Goal: Task Accomplishment & Management: Use online tool/utility

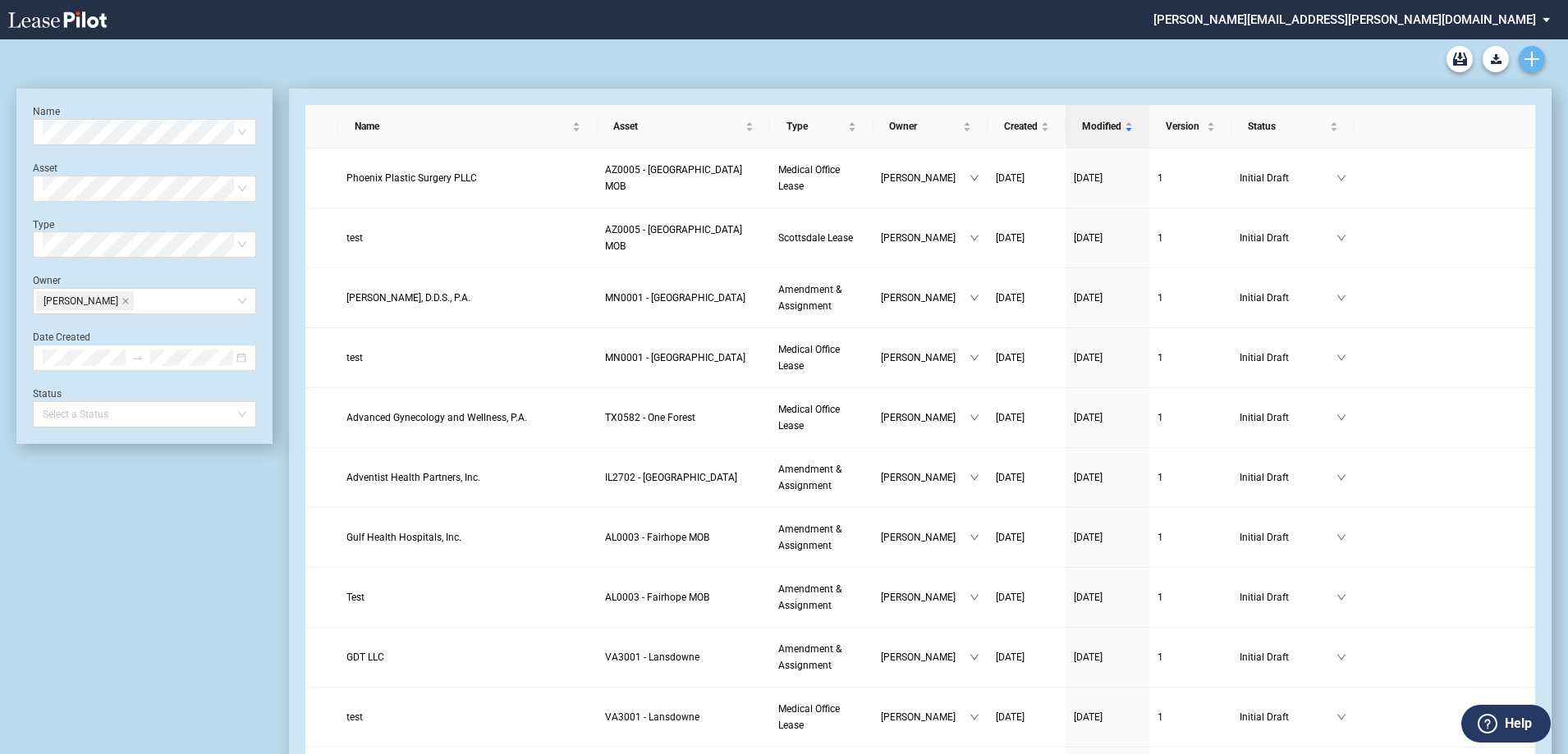
click at [1532, 60] on use "Create new document" at bounding box center [1532, 59] width 15 height 15
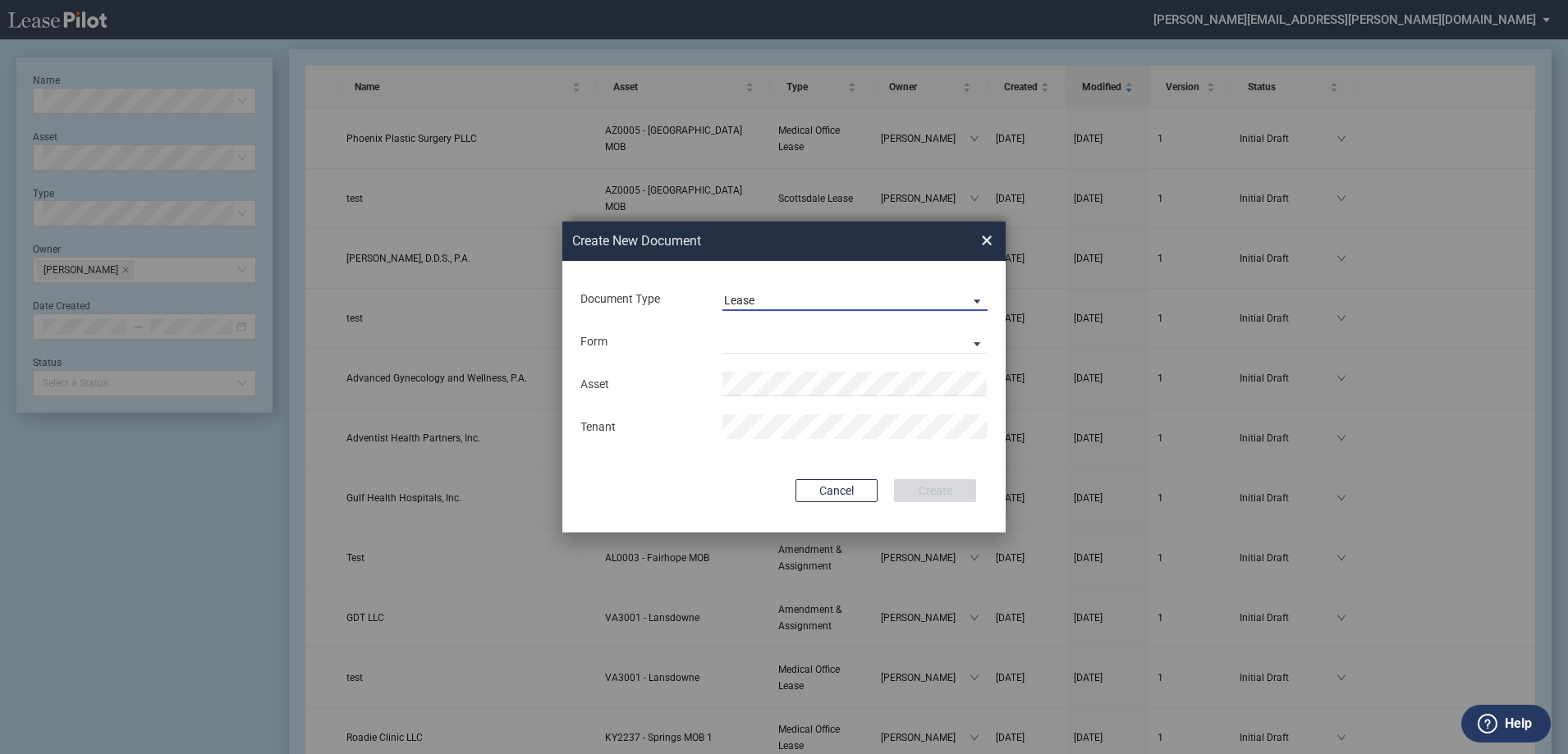
click at [840, 298] on span "Lease" at bounding box center [842, 301] width 235 height 16
click at [817, 336] on md-option "Amendment" at bounding box center [856, 339] width 291 height 39
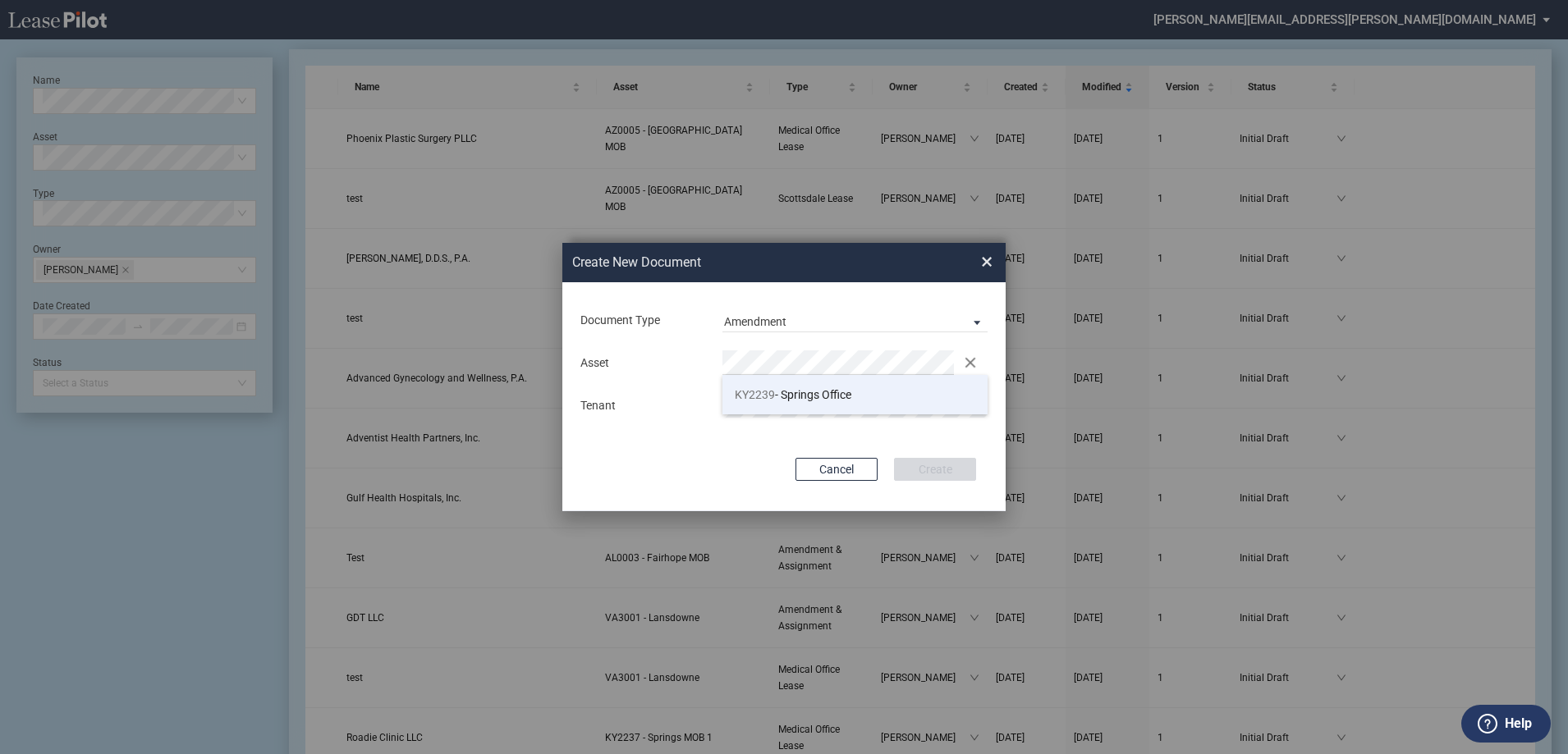
click at [784, 395] on span "KY2239 - Springs Office" at bounding box center [793, 395] width 117 height 13
click at [969, 466] on button "Create" at bounding box center [935, 469] width 82 height 23
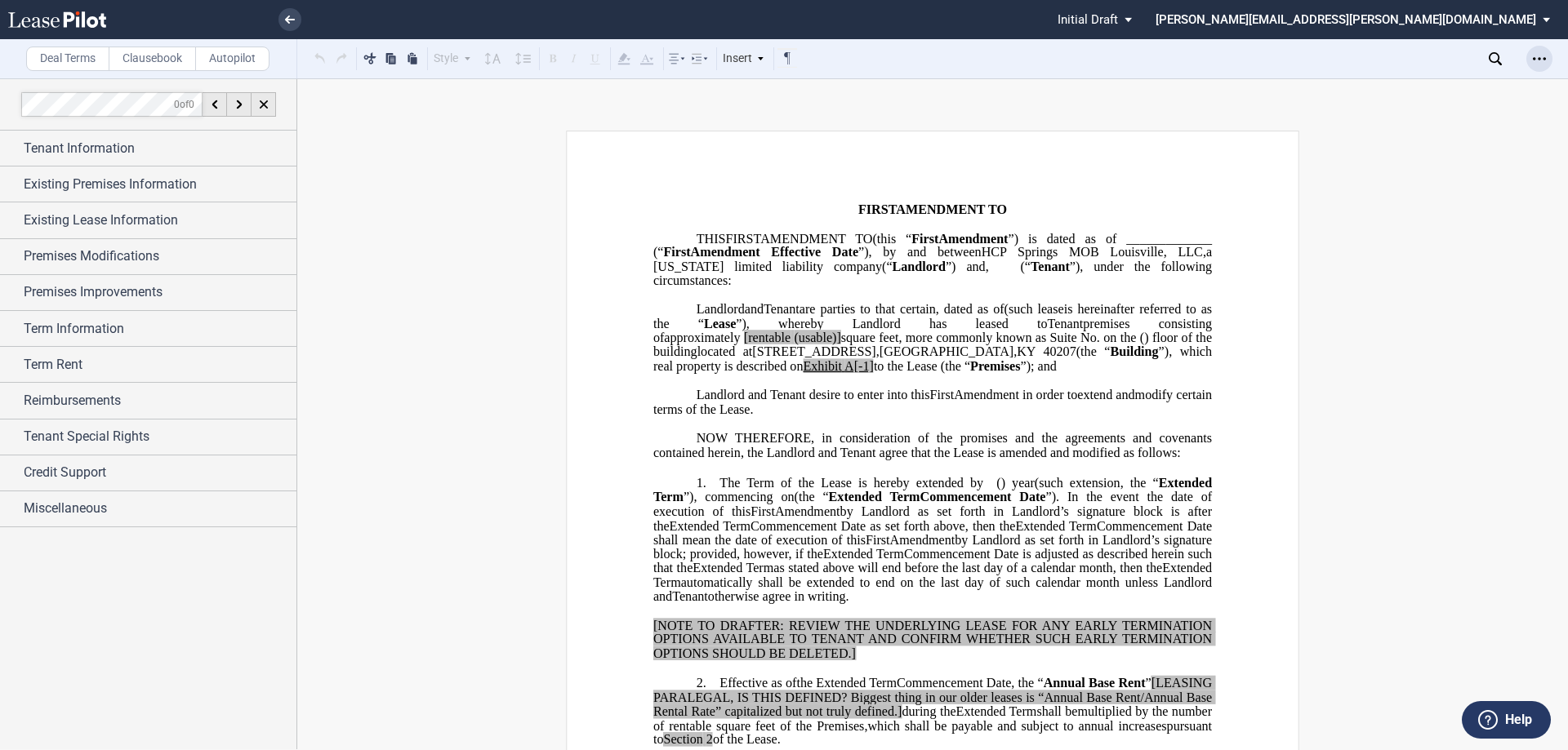
click at [1536, 53] on icon "Open Lease options menu" at bounding box center [1539, 59] width 13 height 13
click at [1433, 77] on div "Download" at bounding box center [1438, 88] width 229 height 22
click at [117, 136] on div "Tenant Information" at bounding box center [148, 148] width 297 height 35
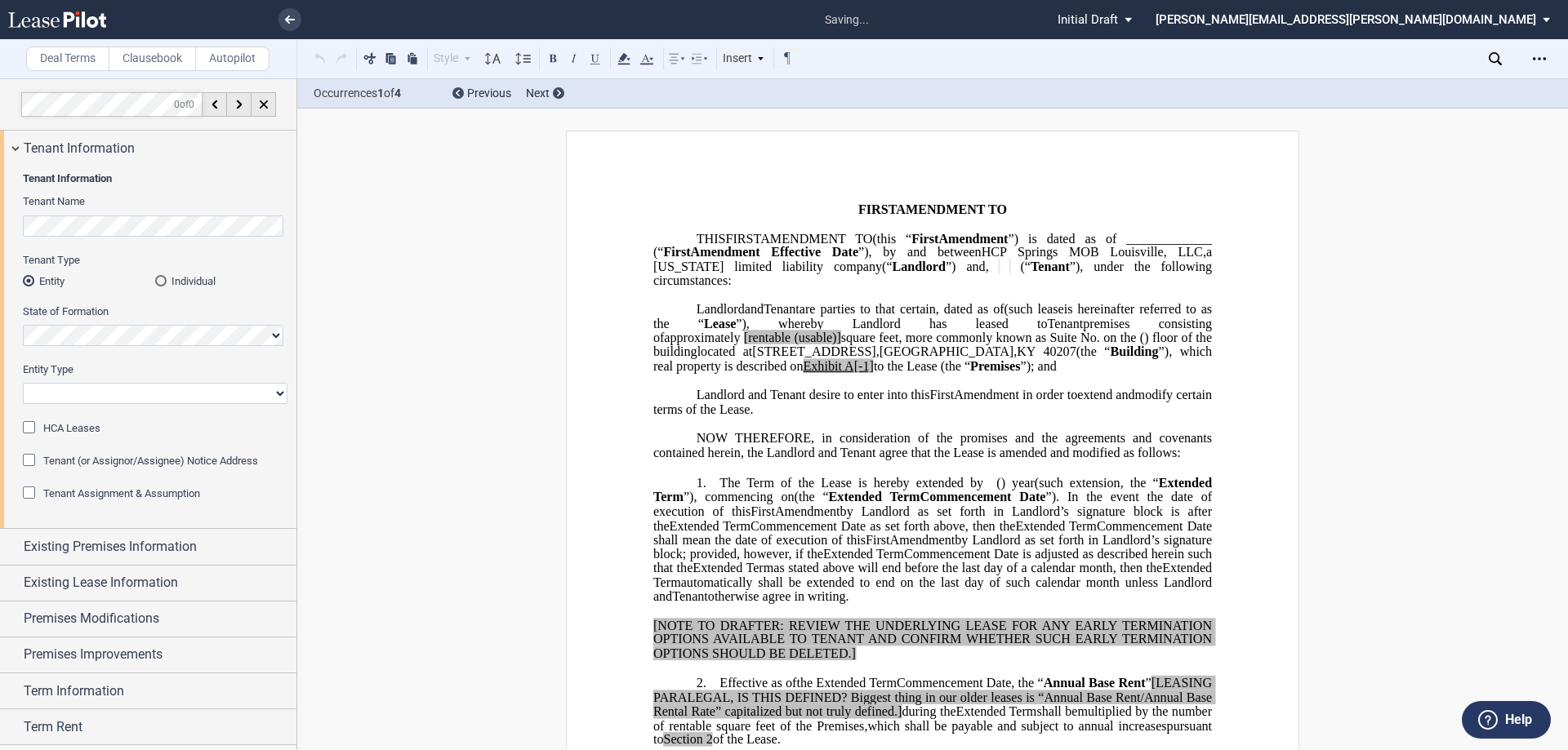
click at [68, 397] on select "Corporation Limited Liability Company General Partnership Limited Partnership O…" at bounding box center [155, 393] width 265 height 21
select select "limited liability company"
click at [23, 383] on select "Corporation Limited Liability Company General Partnership Limited Partnership O…" at bounding box center [155, 393] width 265 height 21
click at [122, 491] on span "Tenant Assignment & Assumption" at bounding box center [122, 492] width 157 height 12
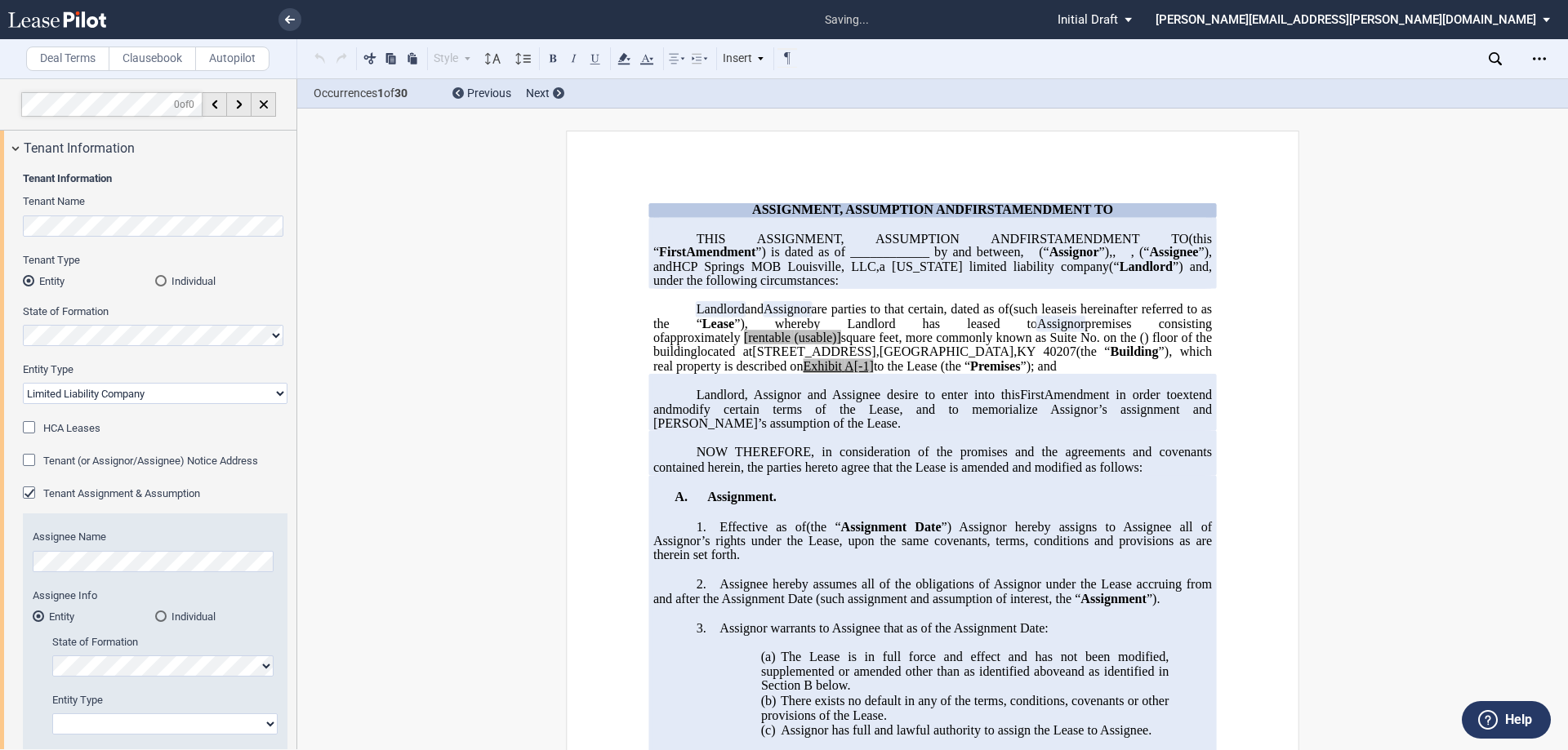
click at [122, 491] on span "Tenant Assignment & Assumption" at bounding box center [122, 492] width 157 height 12
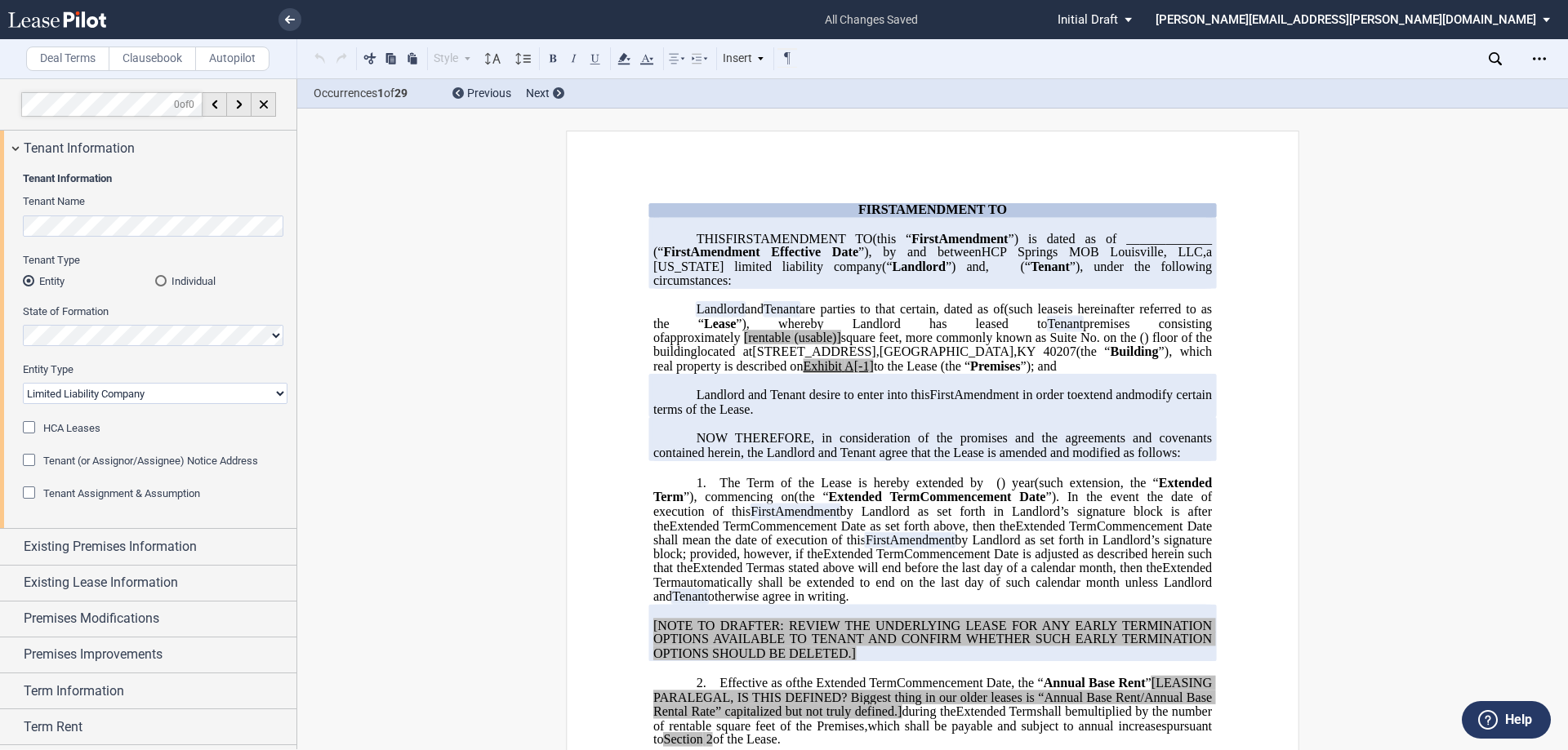
click at [123, 461] on span "Tenant (or Assignor/Assignee) Notice Address" at bounding box center [151, 460] width 215 height 12
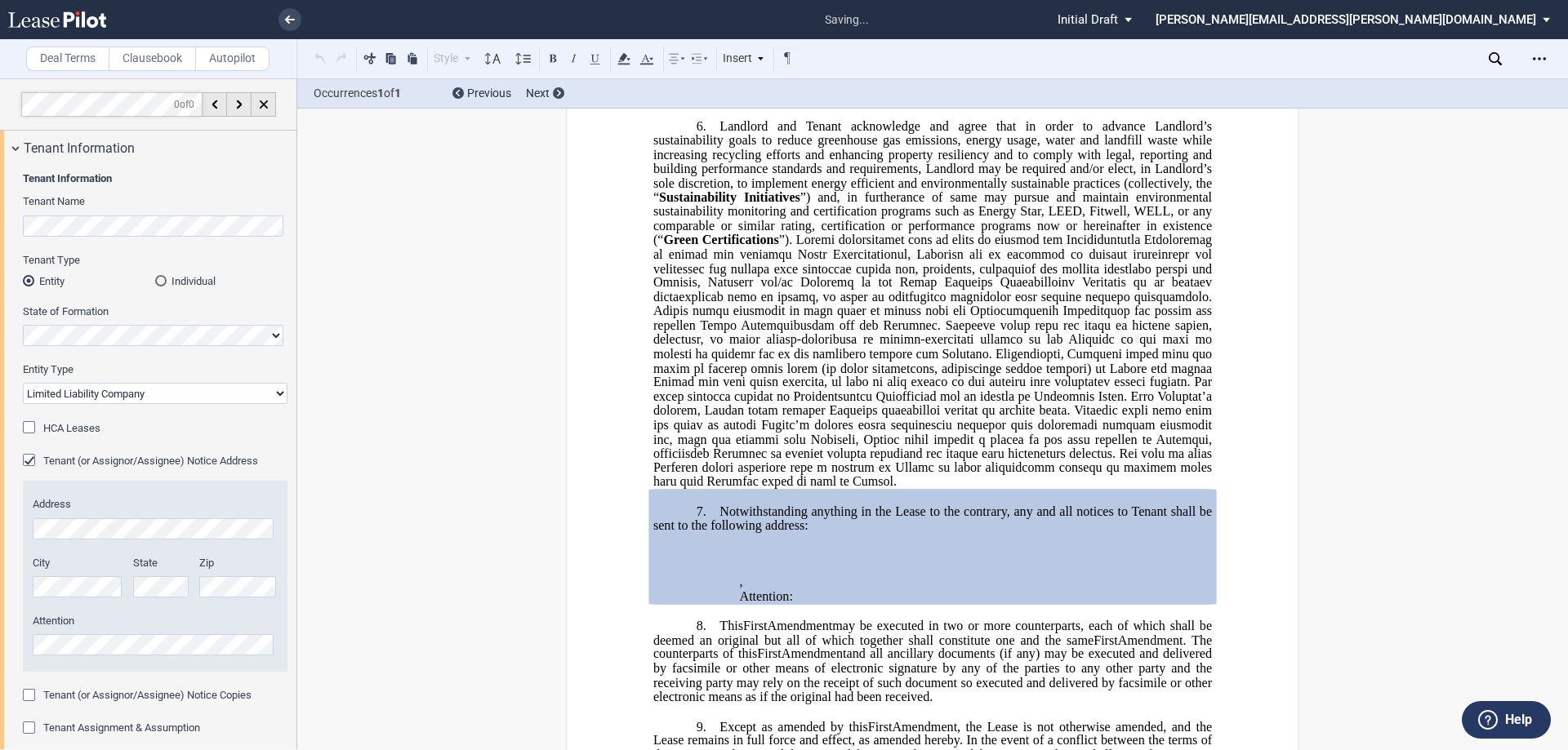
scroll to position [1480, 0]
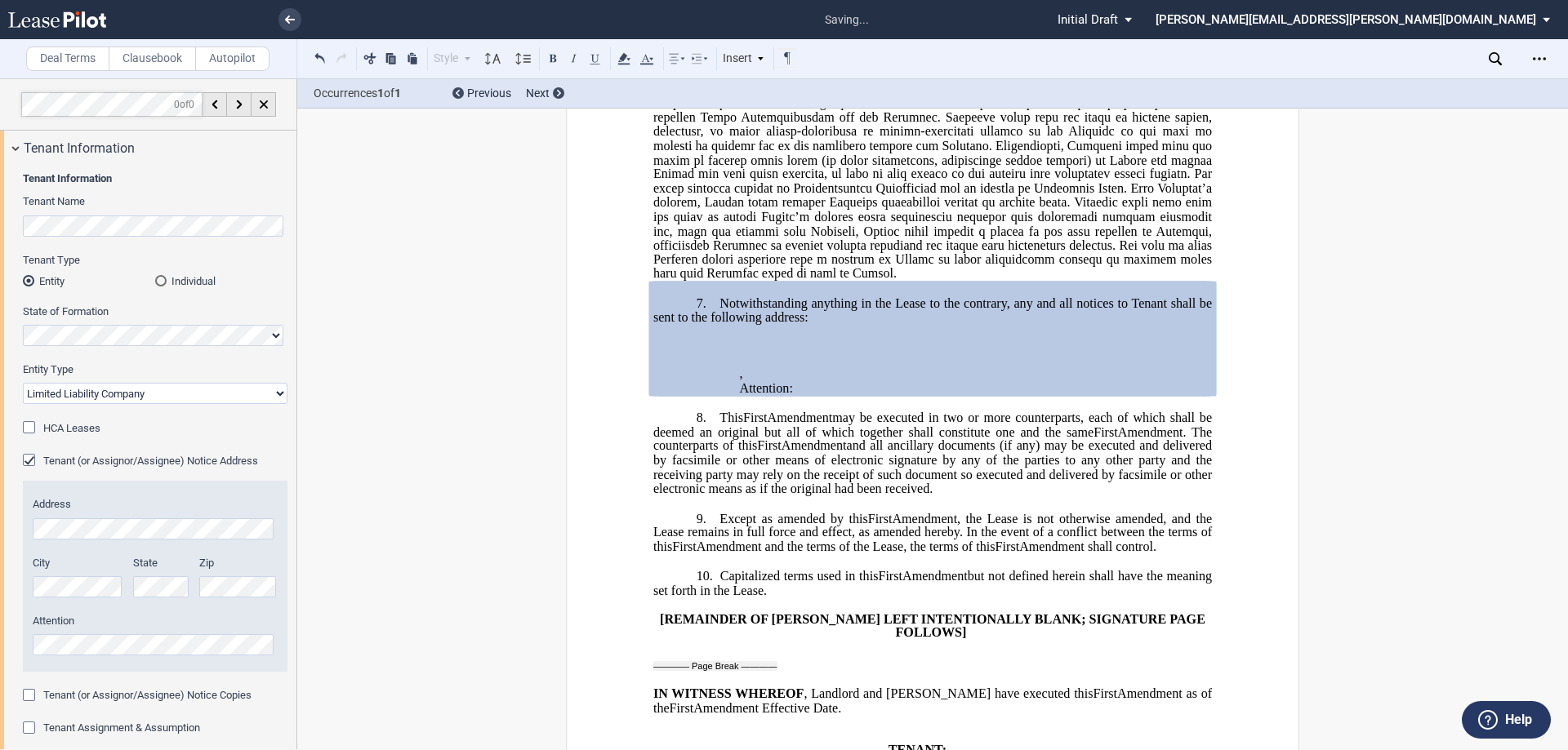
click at [124, 461] on span "Tenant (or Assignor/Assignee) Notice Address" at bounding box center [151, 460] width 215 height 12
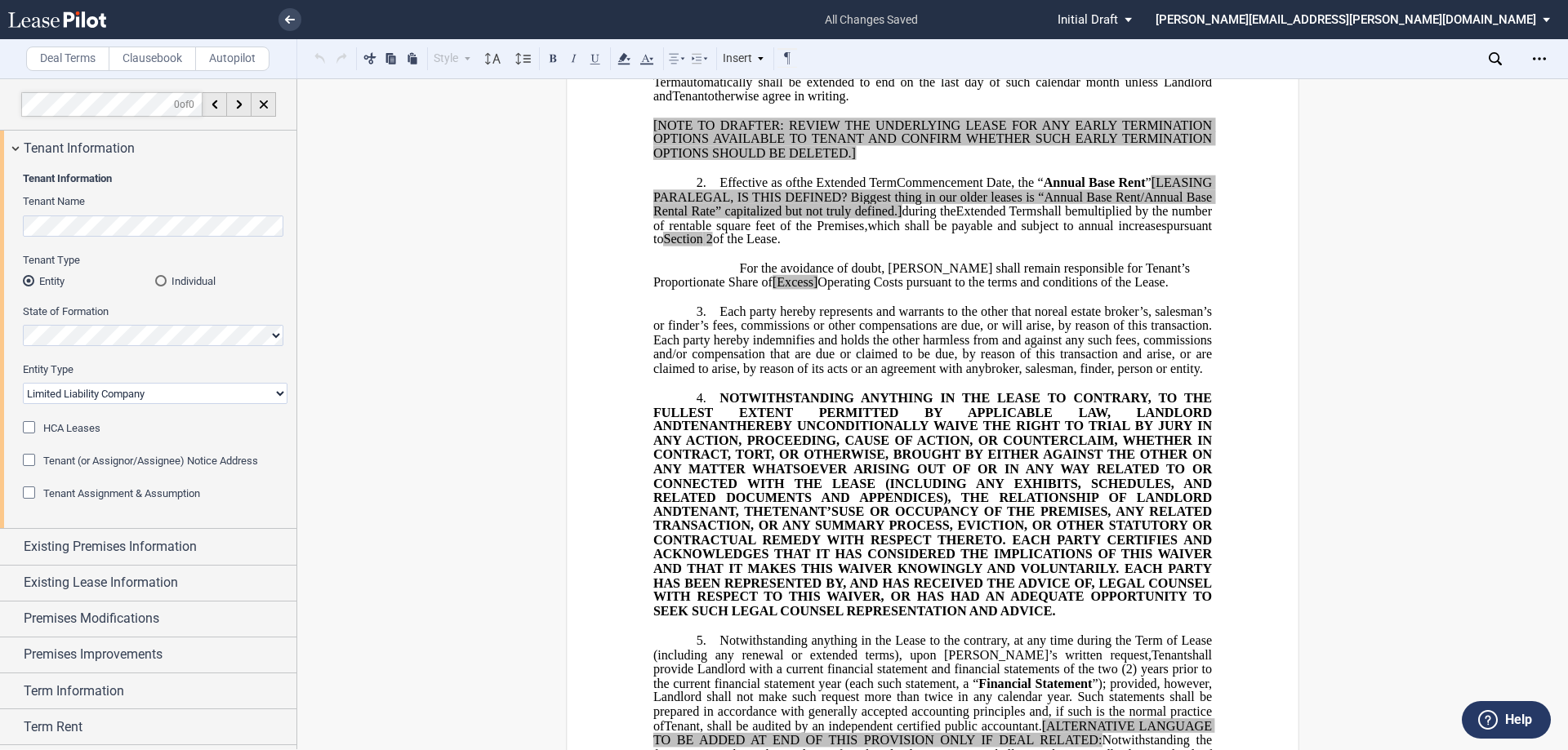
scroll to position [11, 0]
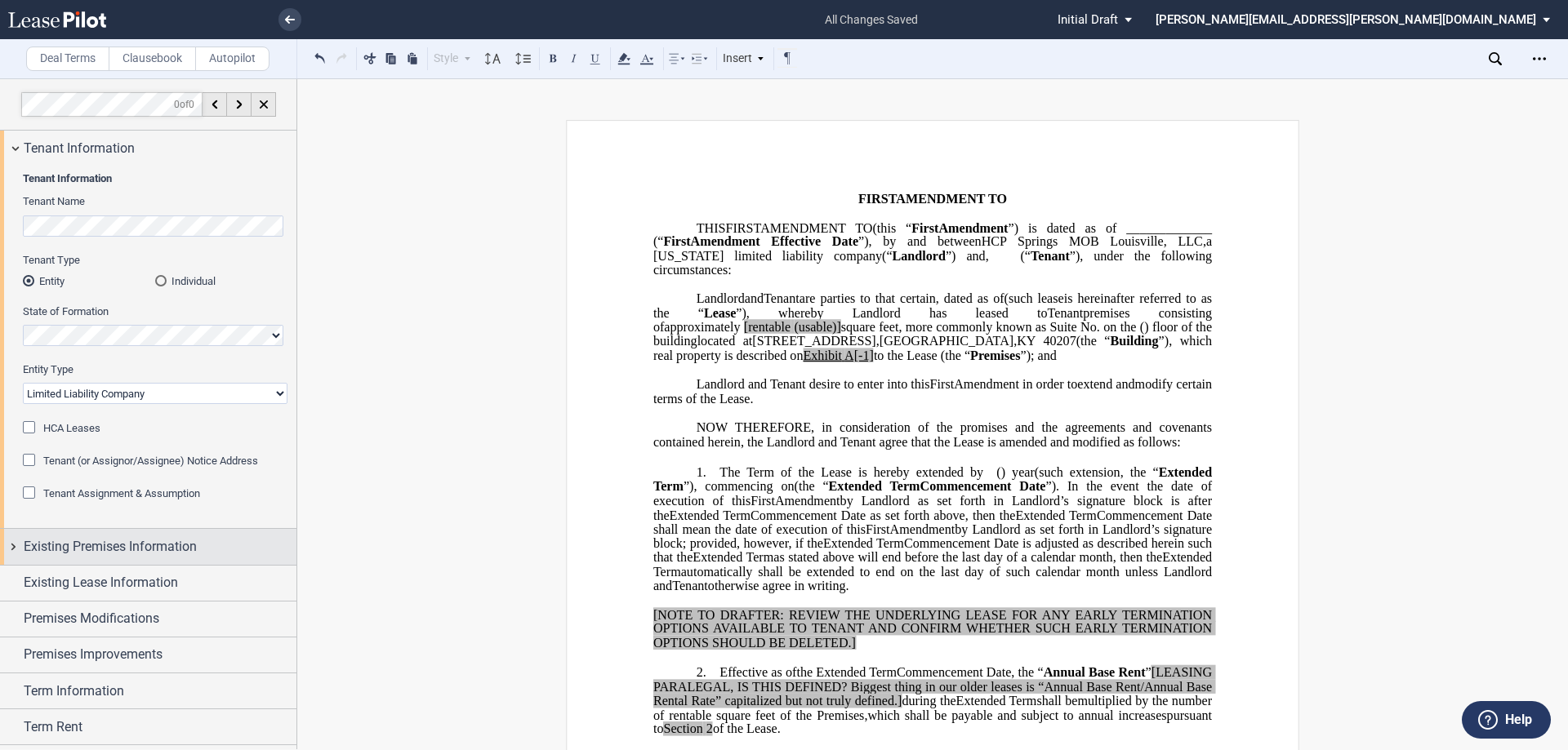
click at [112, 553] on span "Existing Premises Information" at bounding box center [110, 547] width 173 height 20
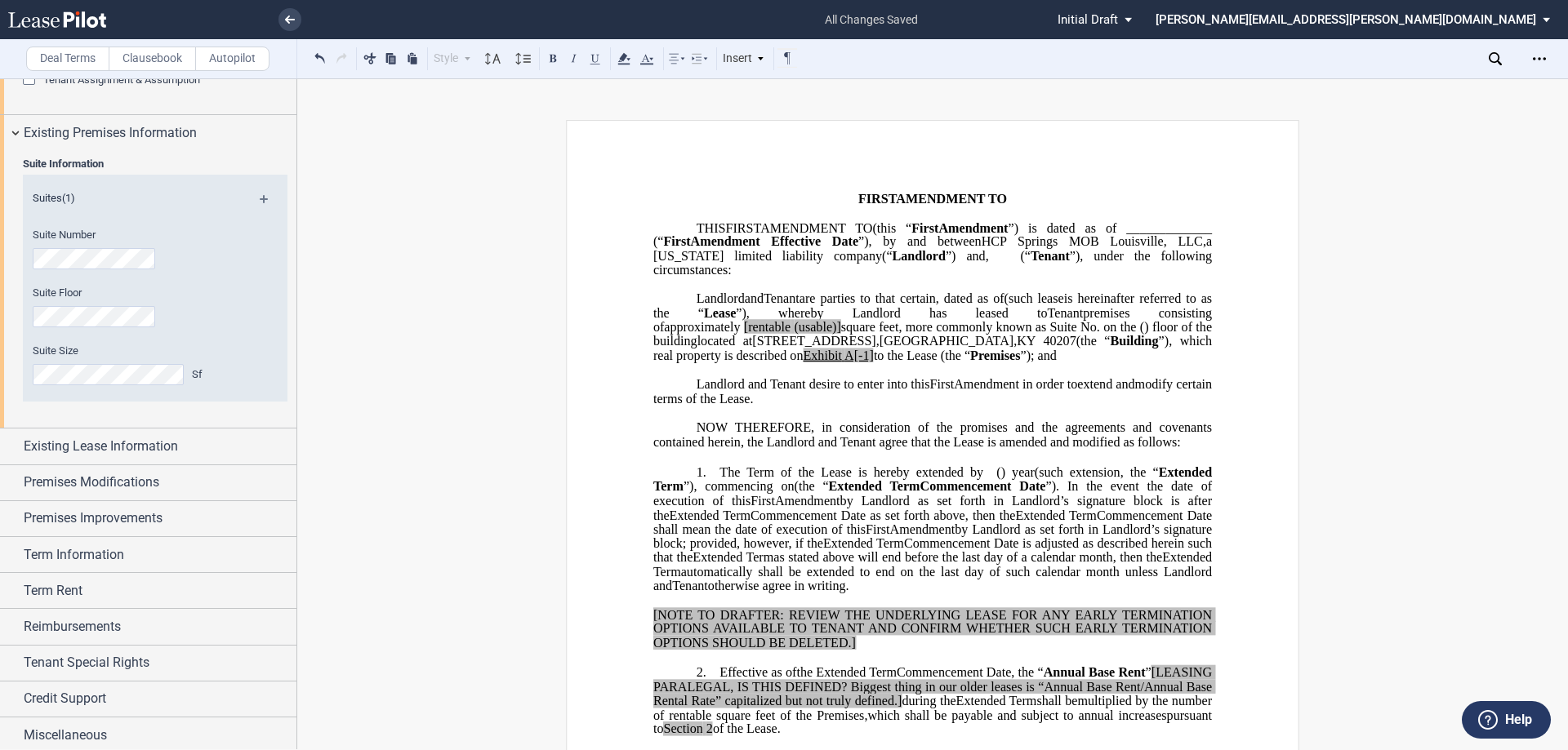
scroll to position [418, 0]
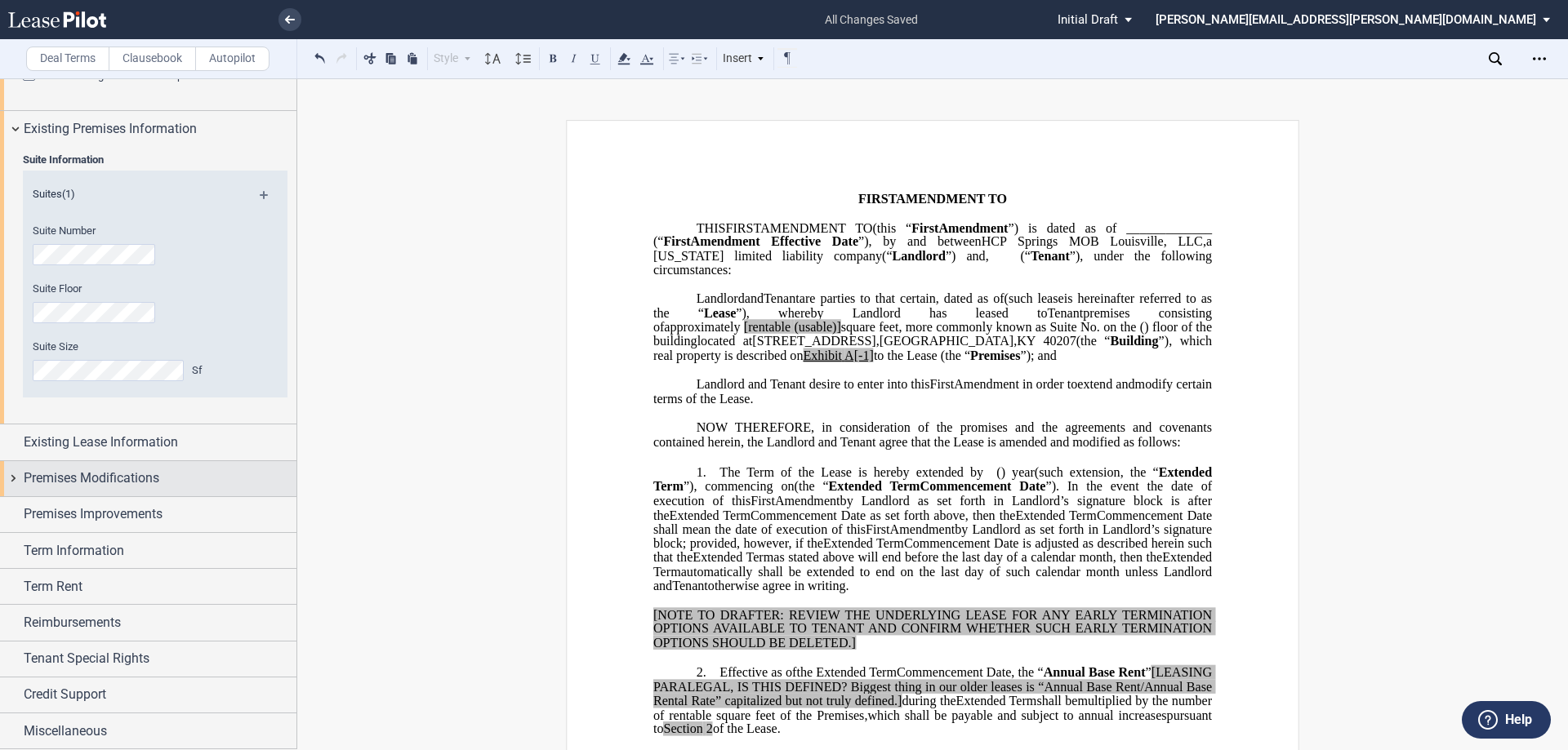
click at [115, 481] on span "Premises Modifications" at bounding box center [91, 479] width 135 height 20
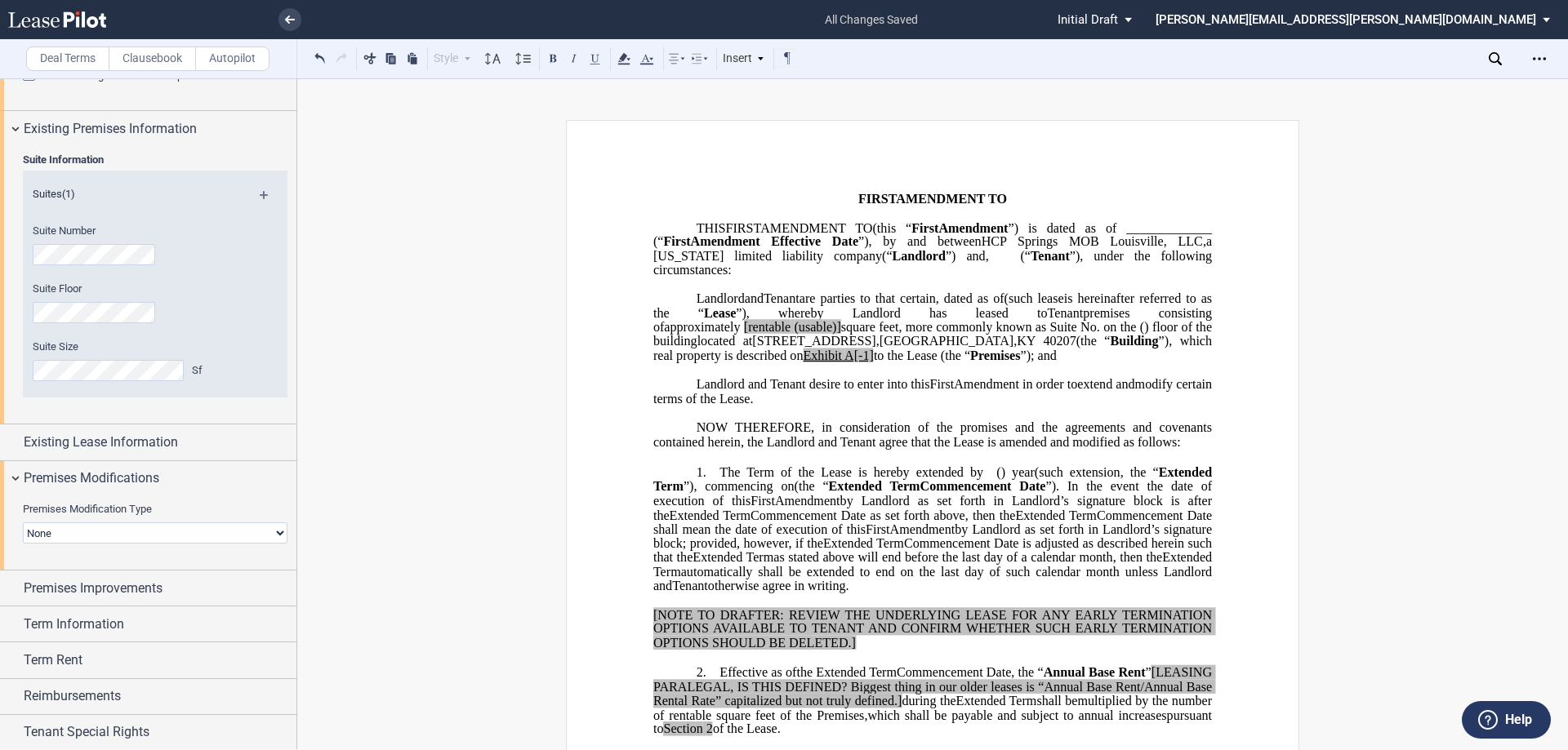
click at [86, 536] on select "None Expansion Relocation" at bounding box center [155, 532] width 265 height 21
click at [23, 522] on select "None Expansion Relocation" at bounding box center [155, 532] width 265 height 21
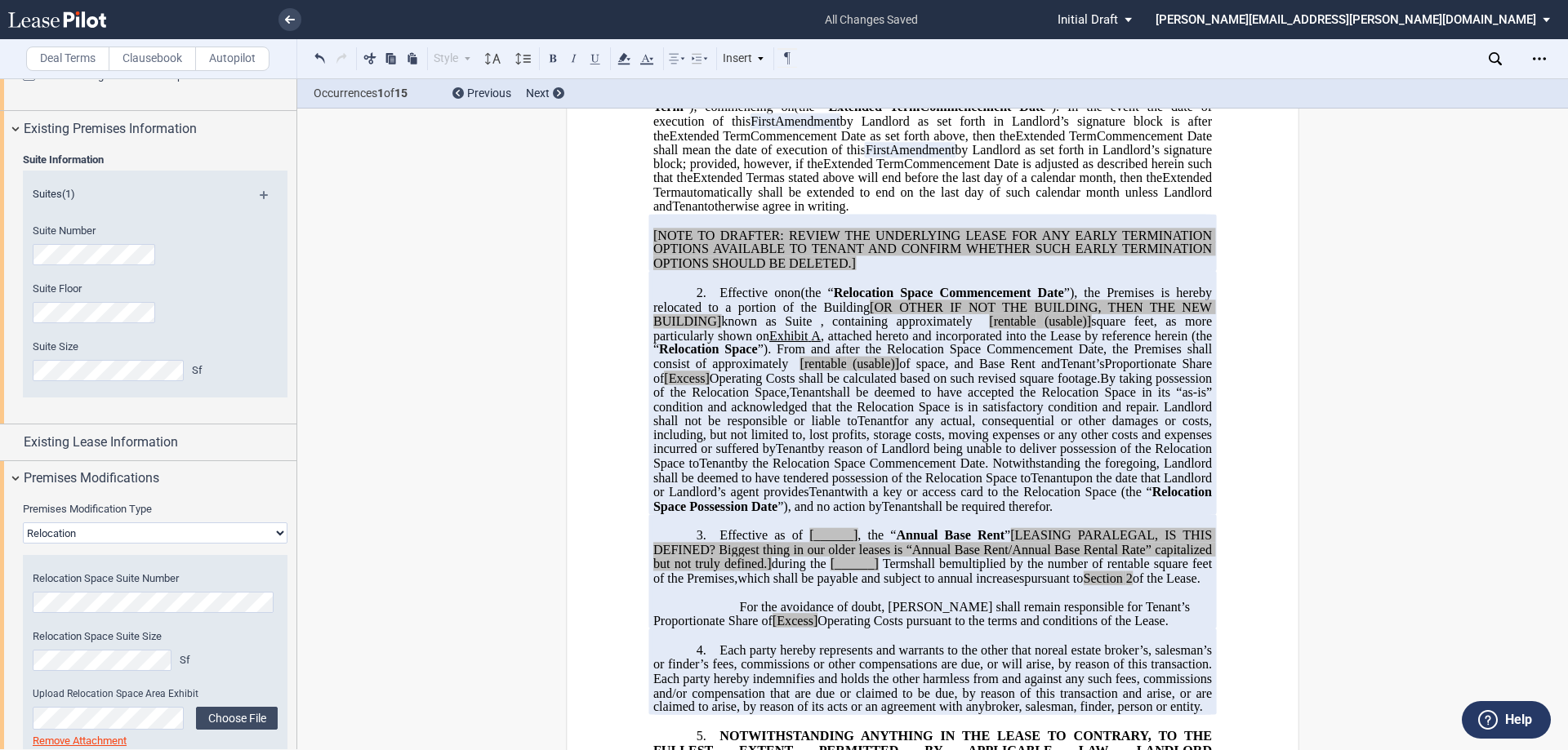
scroll to position [419, 0]
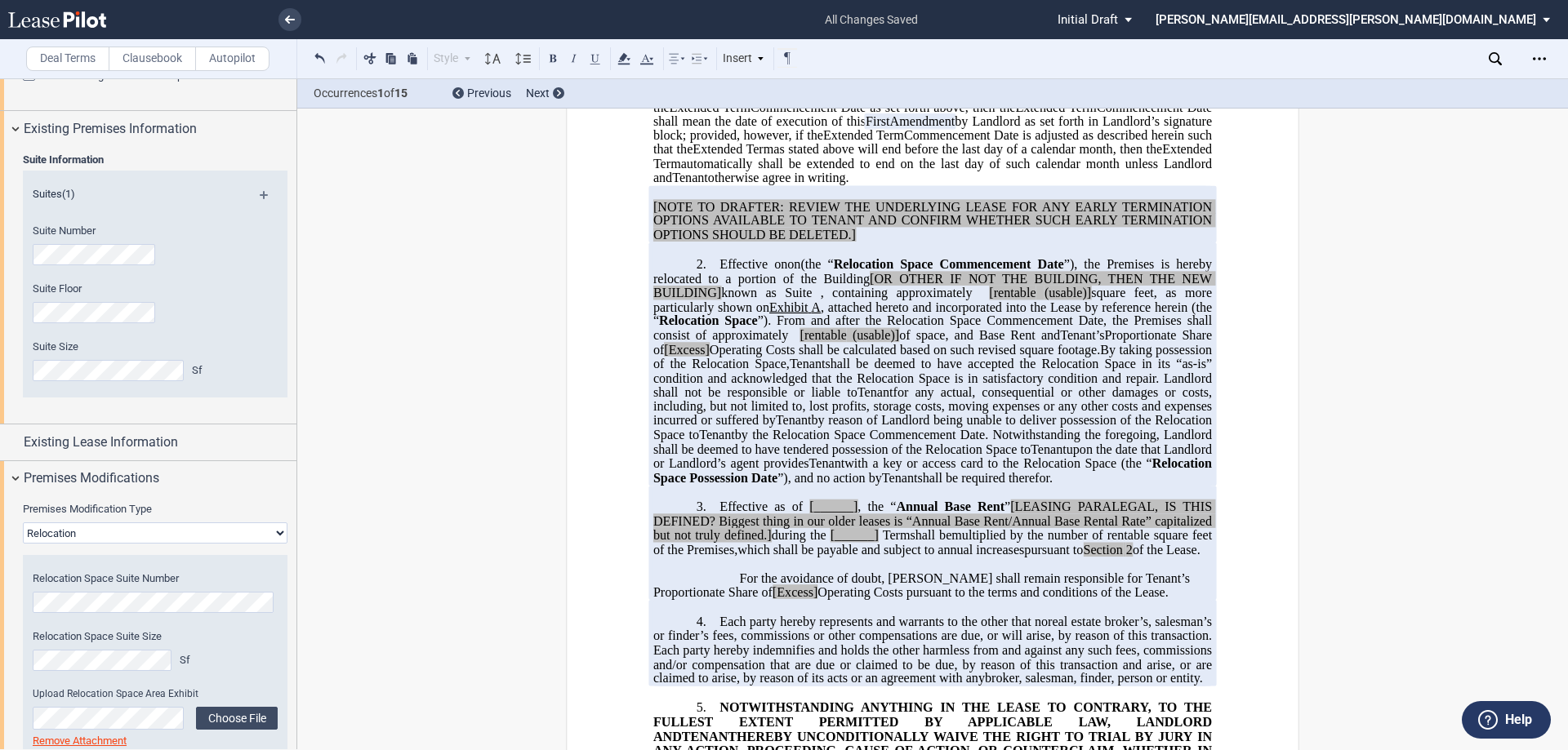
click at [195, 538] on select "None Expansion Relocation" at bounding box center [155, 532] width 265 height 21
select select "expansion"
click at [23, 522] on select "None Expansion Relocation" at bounding box center [155, 532] width 265 height 21
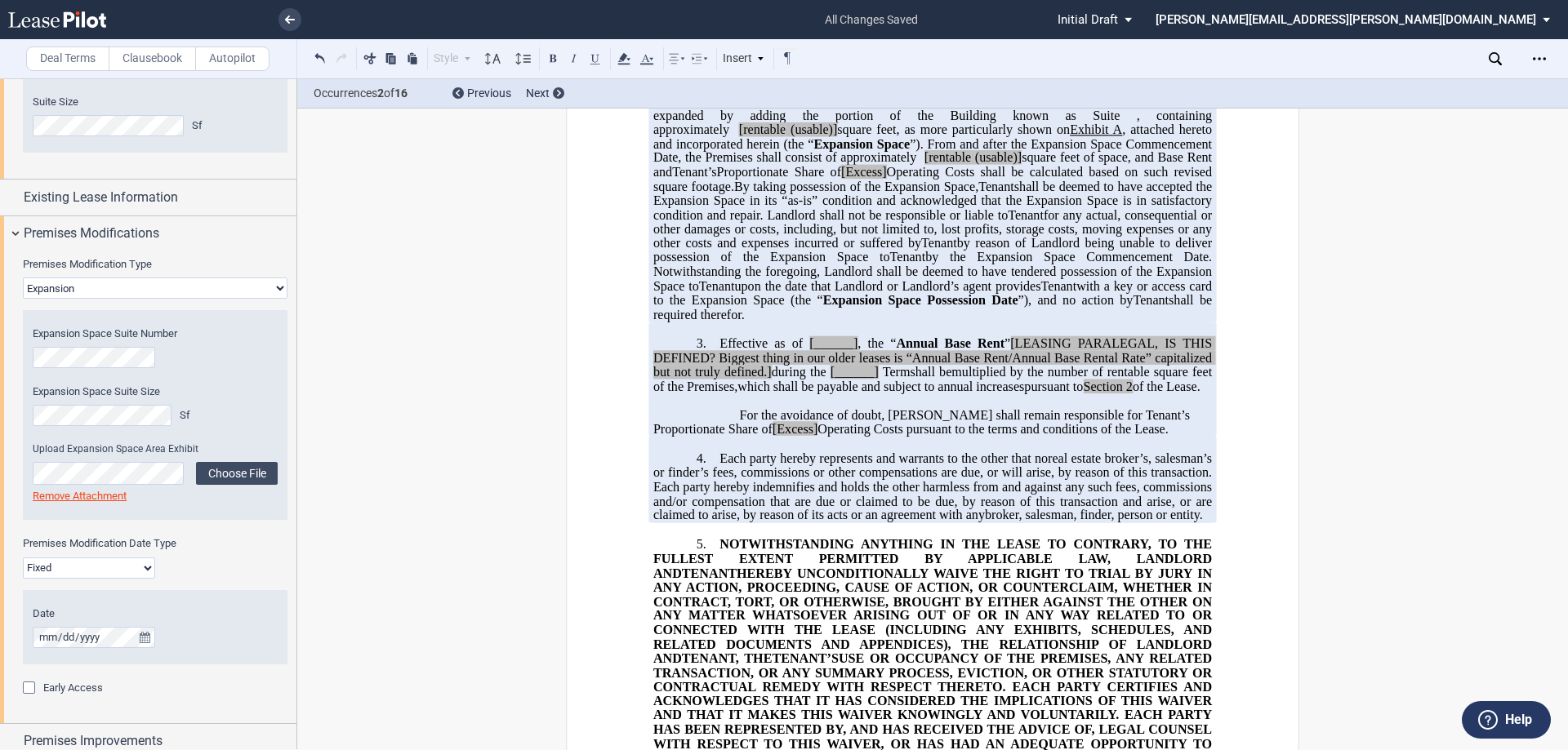
scroll to position [745, 0]
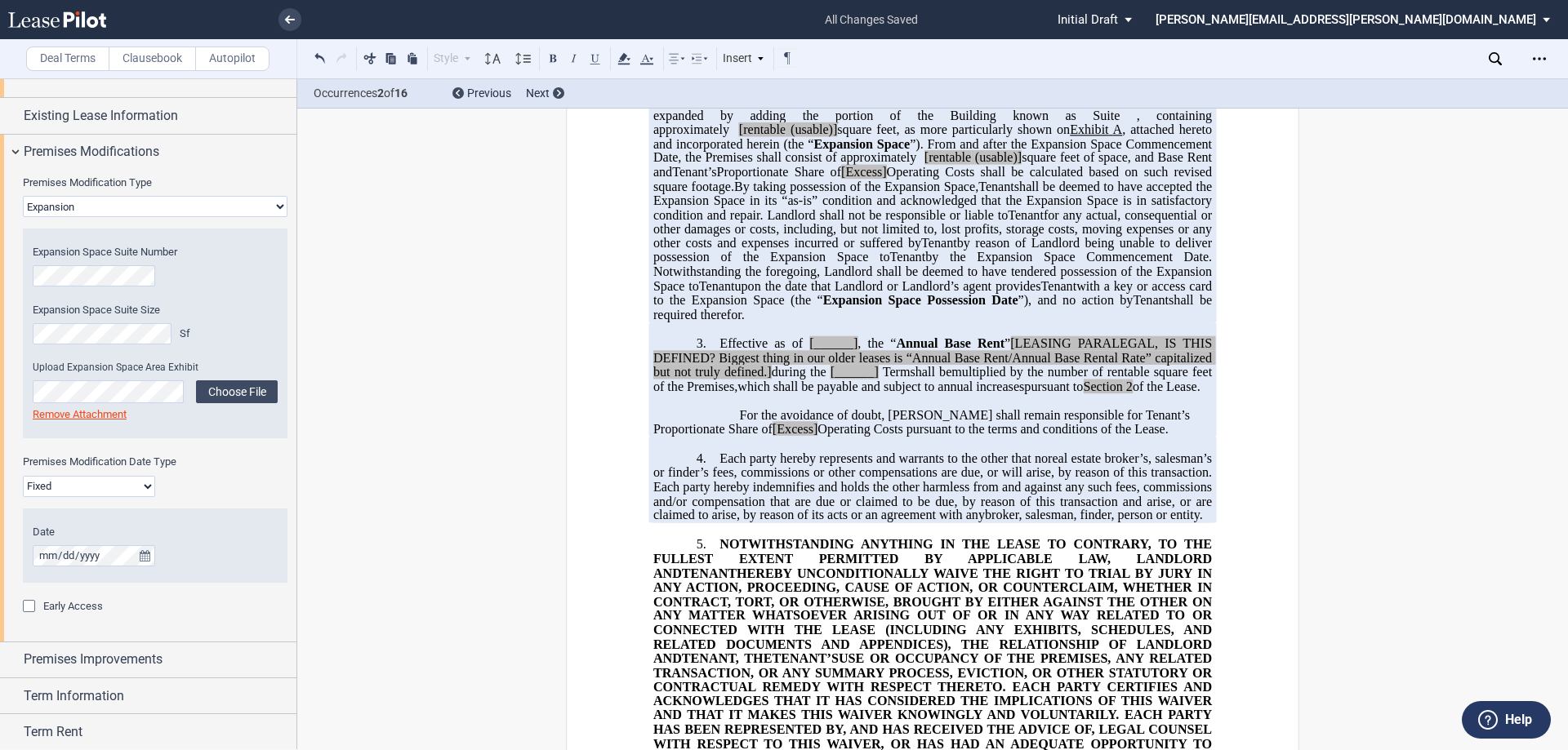
click at [132, 487] on select "Fixed Floating" at bounding box center [89, 486] width 132 height 21
select select "floating"
click at [23, 476] on select "Fixed Floating" at bounding box center [89, 486] width 132 height 21
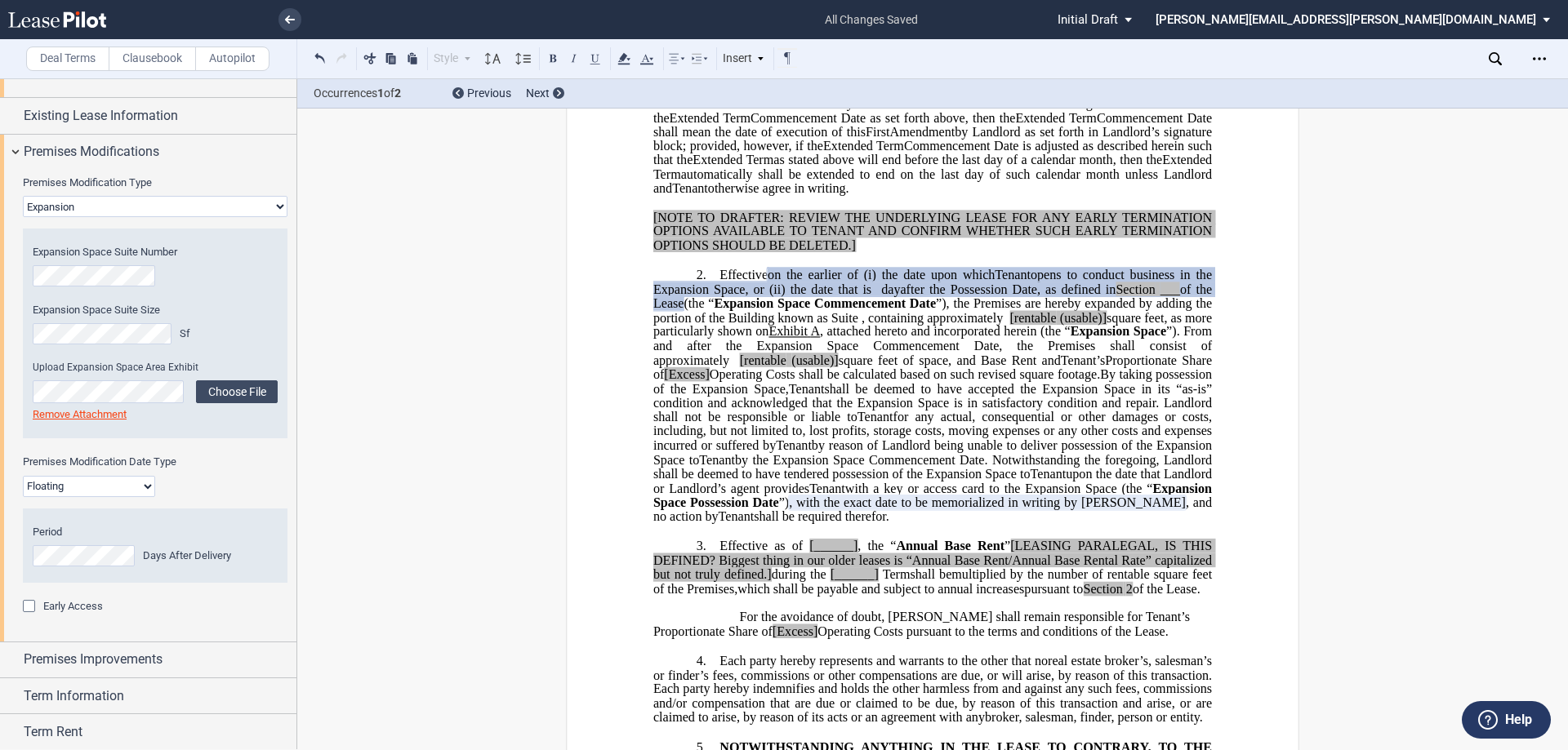
scroll to position [337, 0]
